Goal: Find specific page/section: Find specific page/section

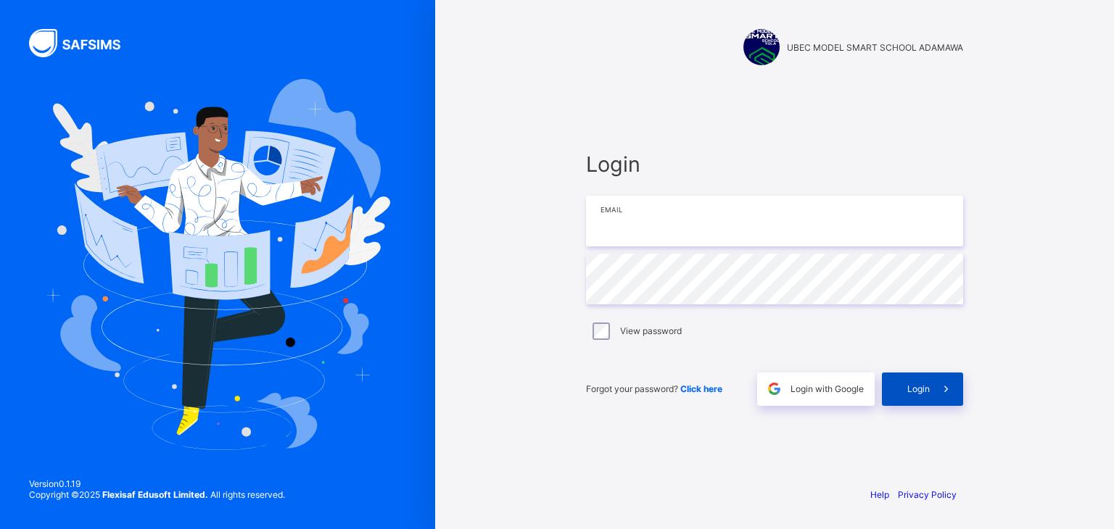
type input "**********"
click at [940, 389] on icon at bounding box center [945, 389] width 15 height 14
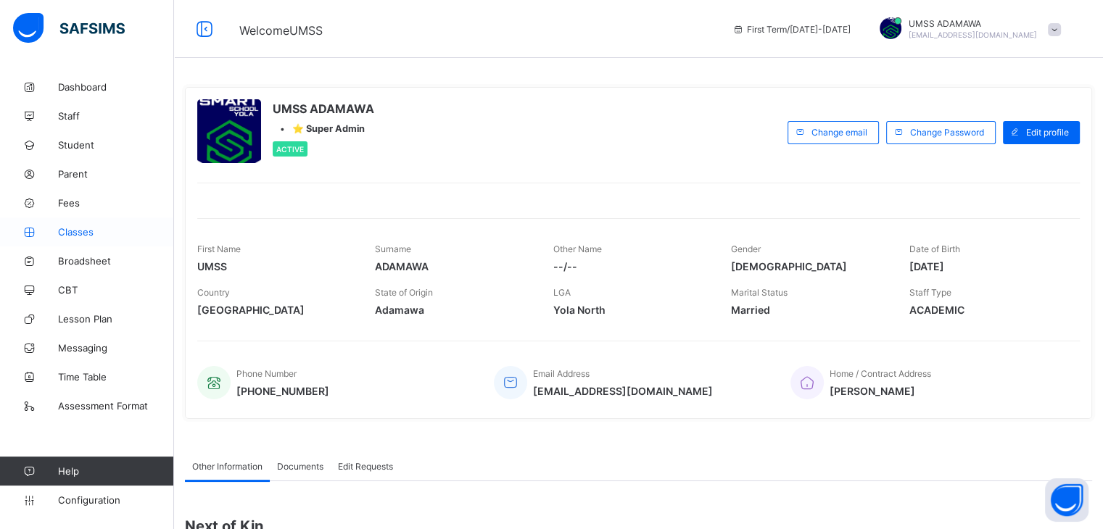
click at [83, 231] on span "Classes" at bounding box center [116, 232] width 116 height 12
